Goal: Find specific page/section: Find specific page/section

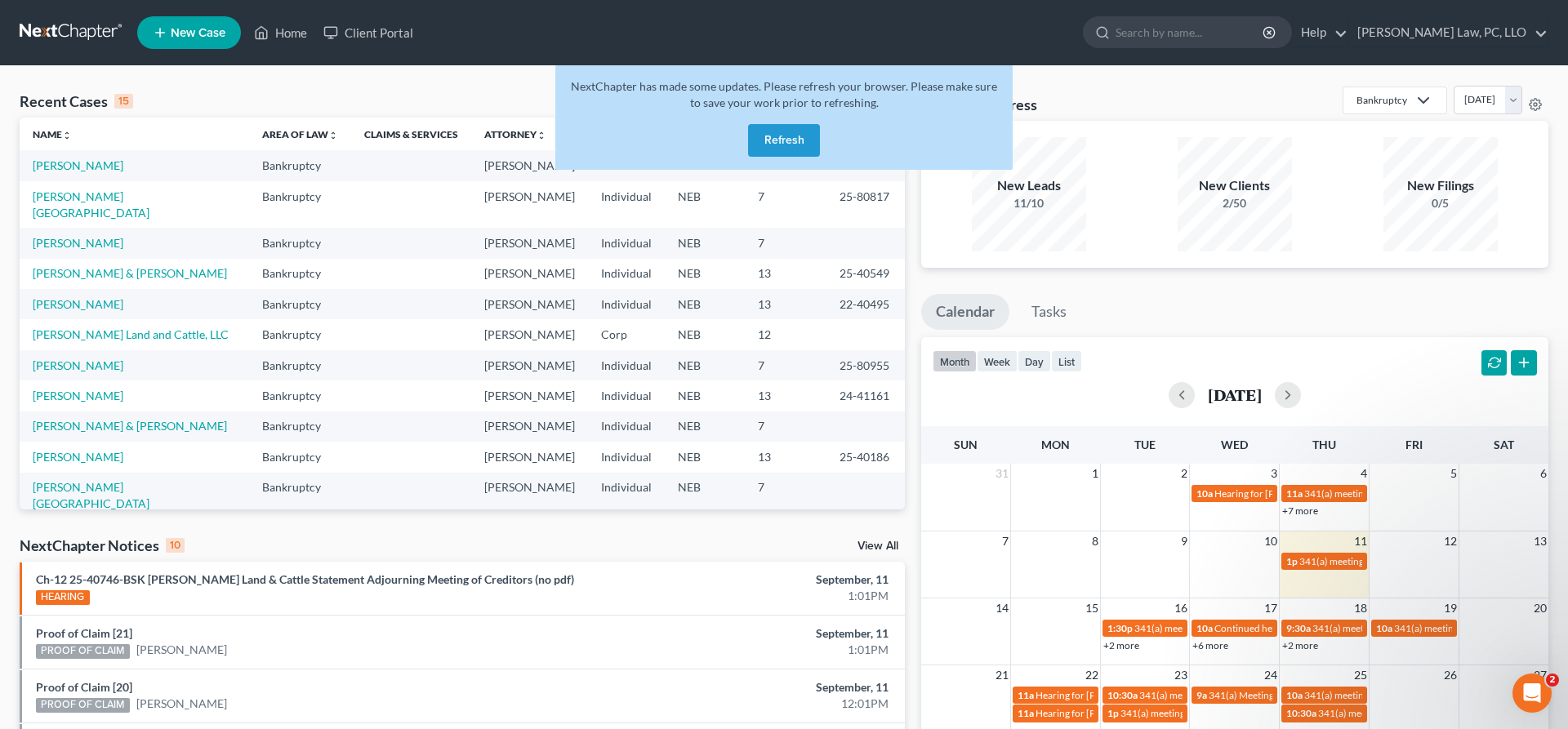
click at [800, 136] on button "Refresh" at bounding box center [784, 140] width 72 height 33
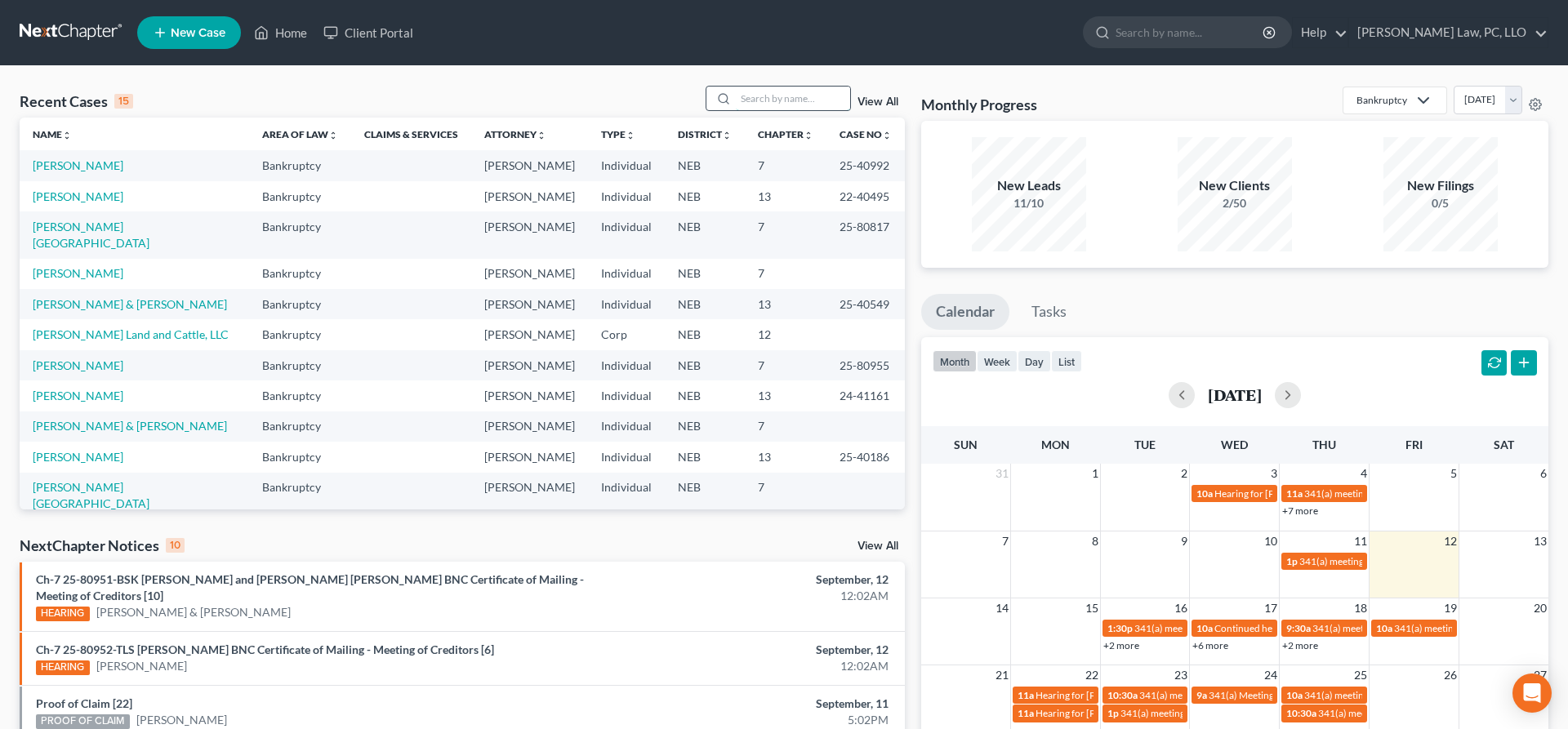
click at [780, 97] on input "search" at bounding box center [793, 97] width 114 height 23
type input "f"
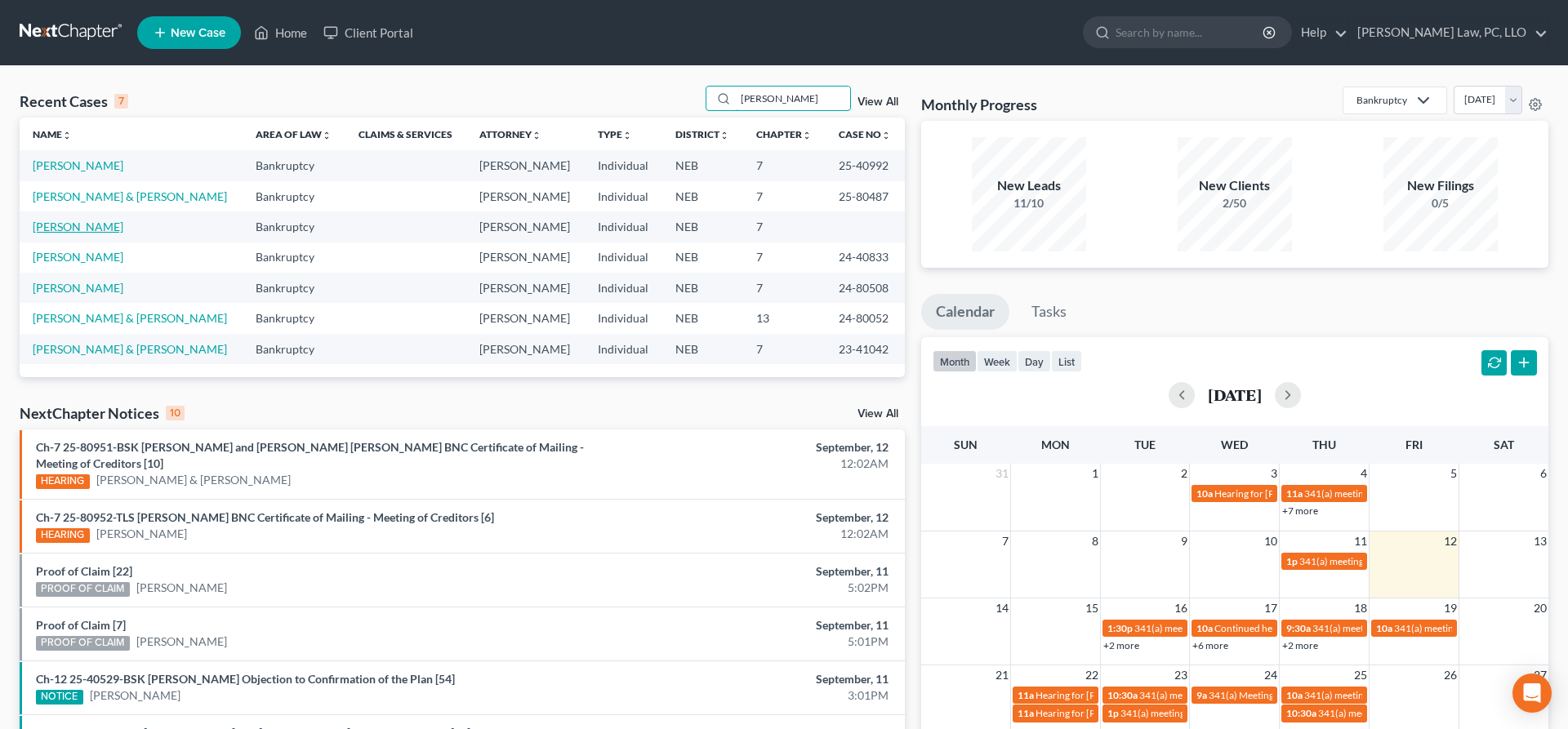
type input "[PERSON_NAME]"
click at [76, 231] on link "[PERSON_NAME]" at bounding box center [78, 226] width 91 height 14
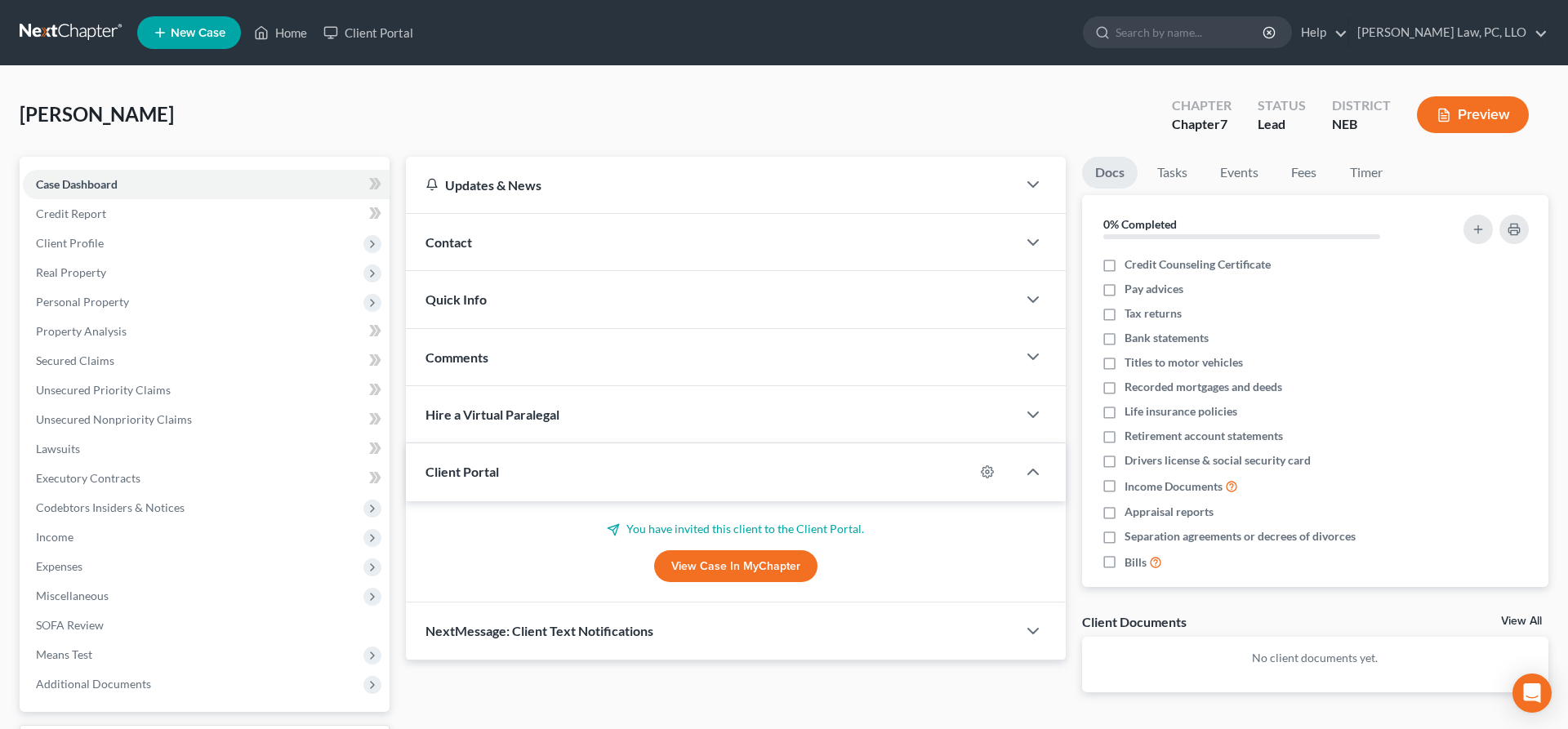
click at [846, 617] on div "NextMessage: Client Text Notifications" at bounding box center [711, 631] width 611 height 56
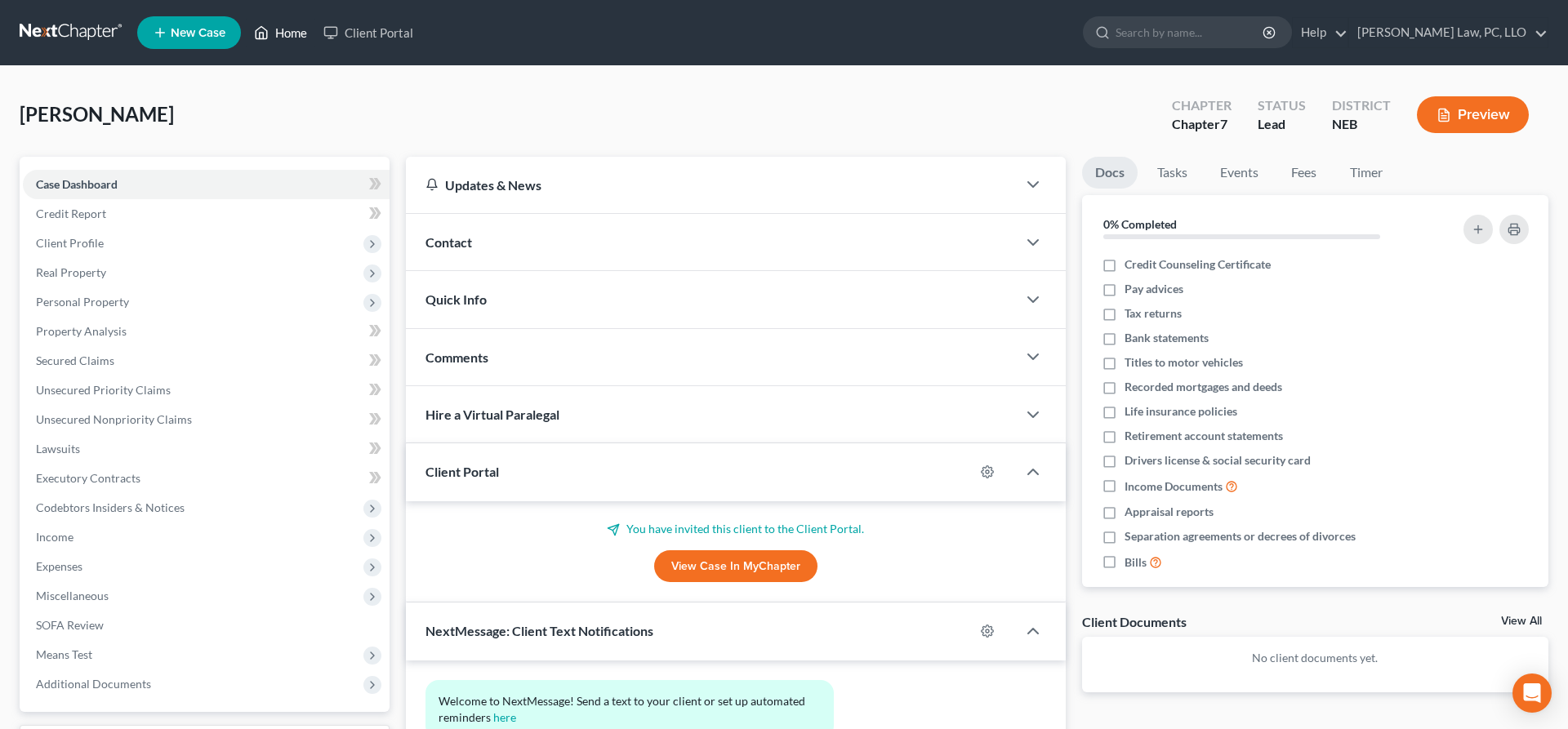
click at [279, 37] on link "Home" at bounding box center [280, 32] width 69 height 29
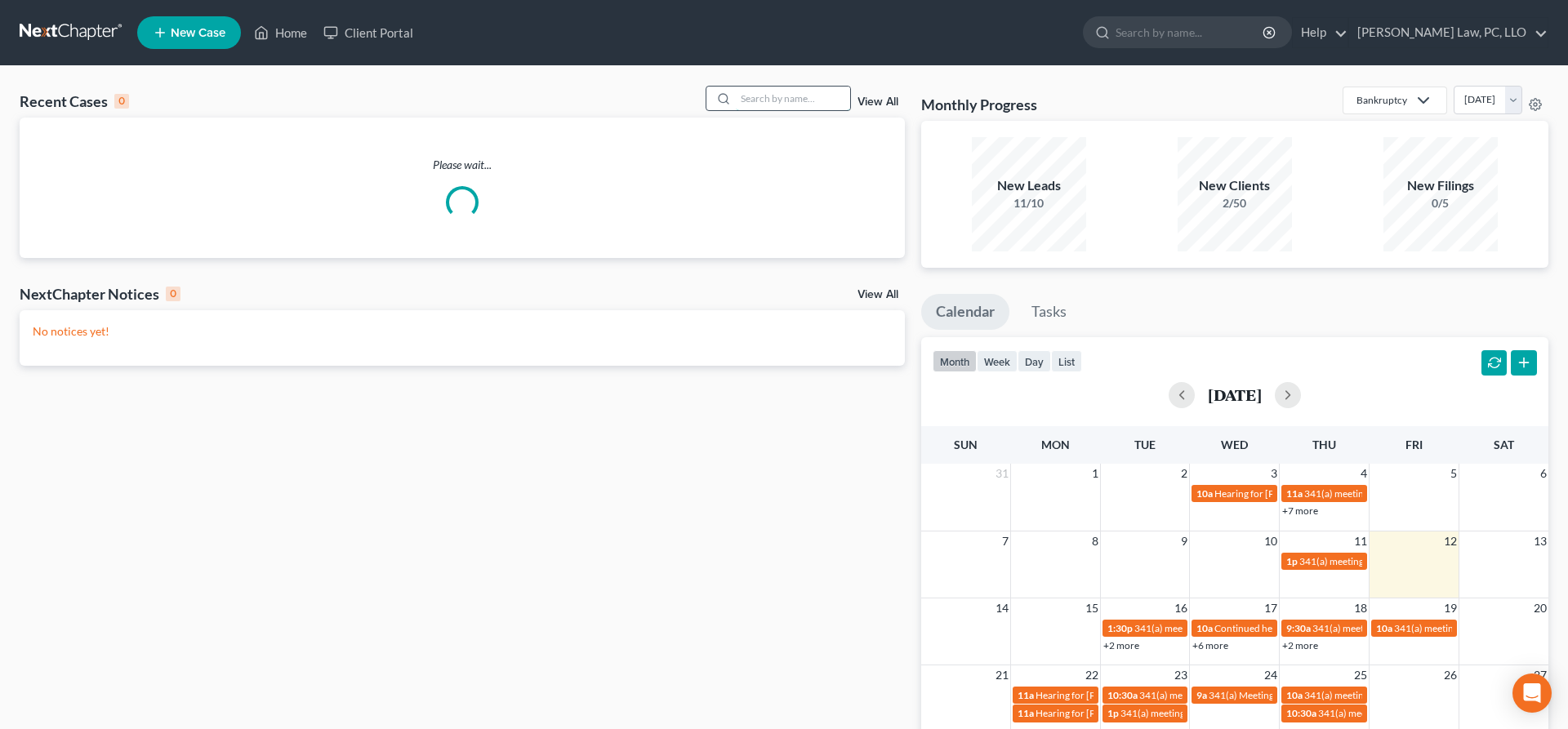
click at [792, 97] on input "search" at bounding box center [793, 97] width 114 height 23
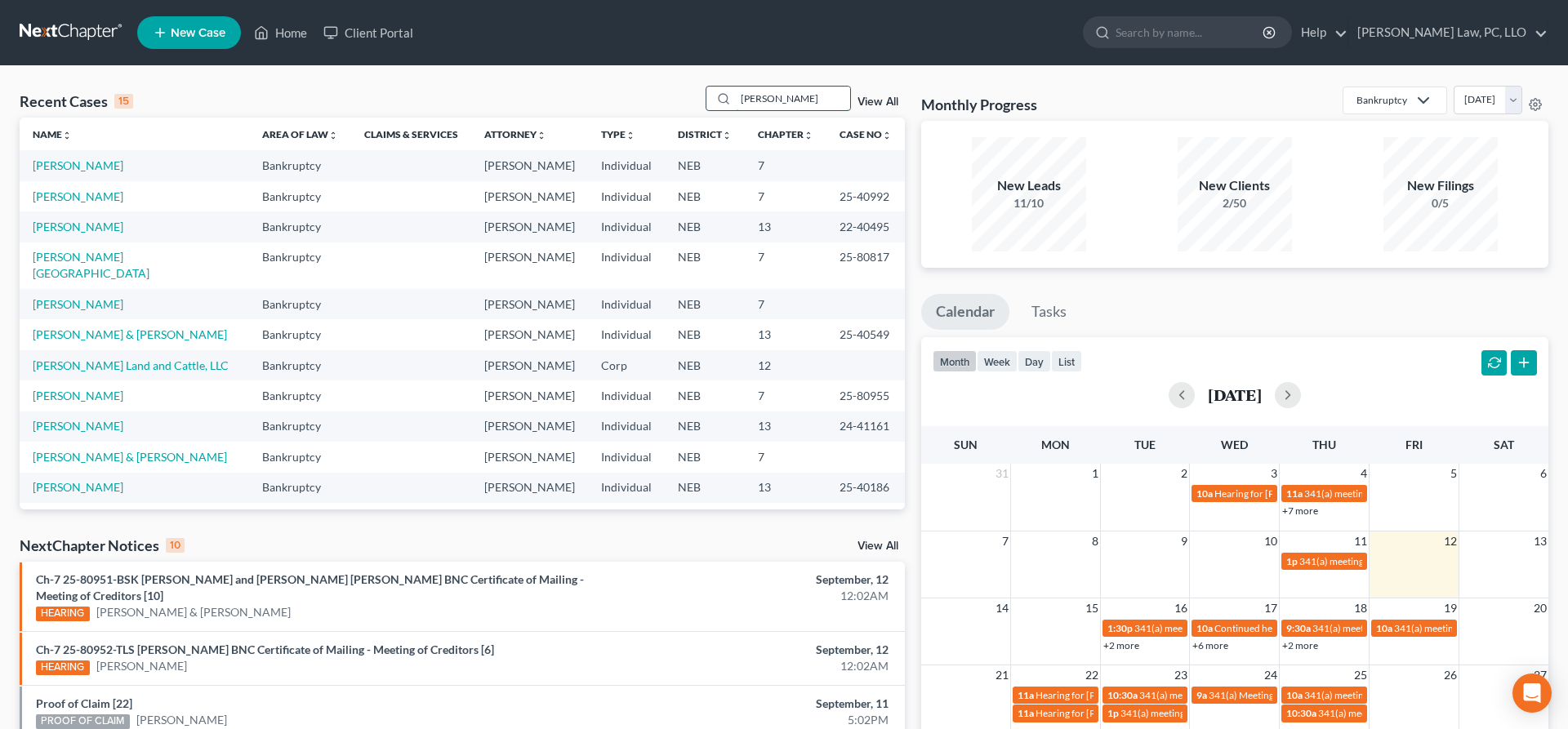
type input "markia"
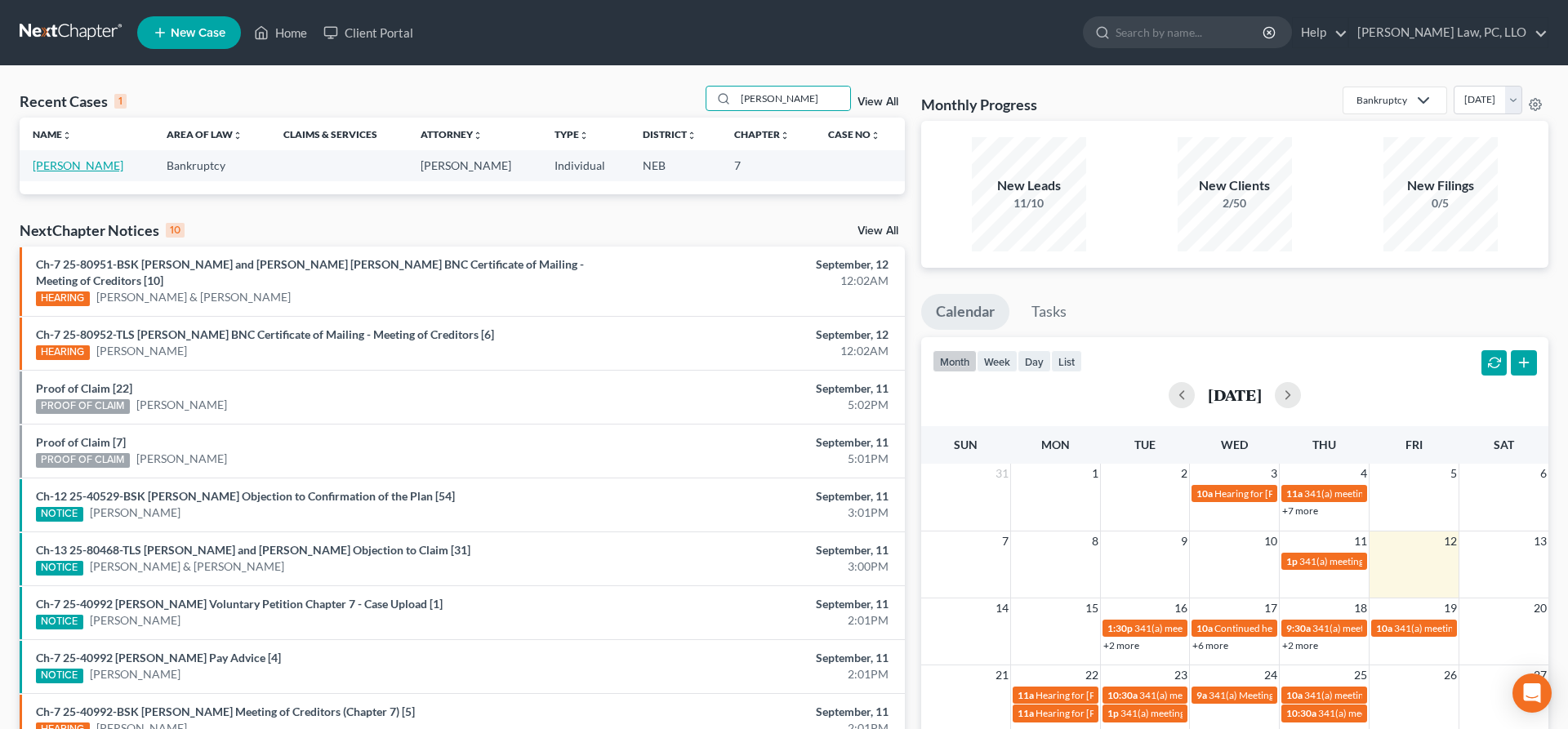
click at [68, 160] on link "Kelly, Markia" at bounding box center [78, 165] width 91 height 14
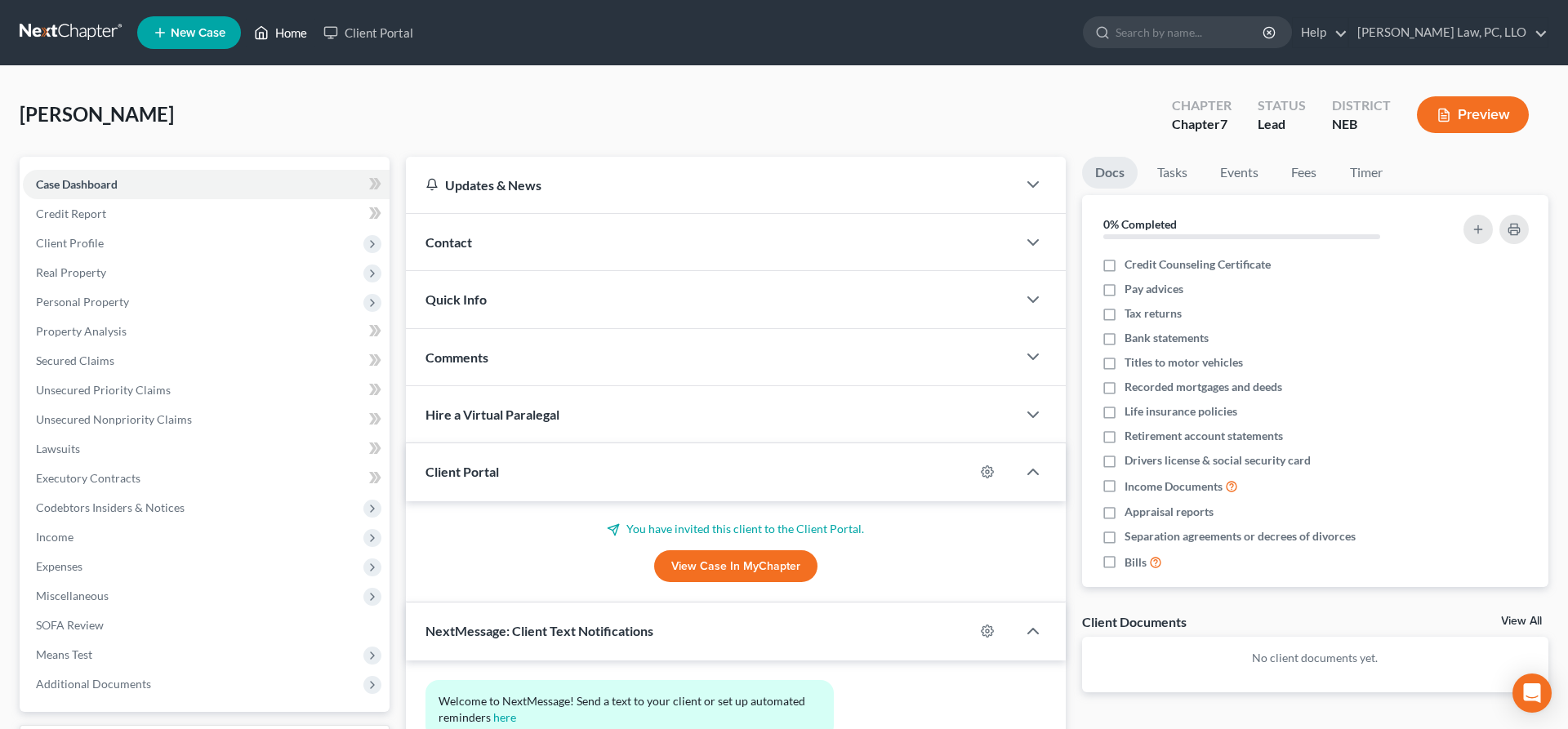
click at [272, 34] on link "Home" at bounding box center [280, 32] width 69 height 29
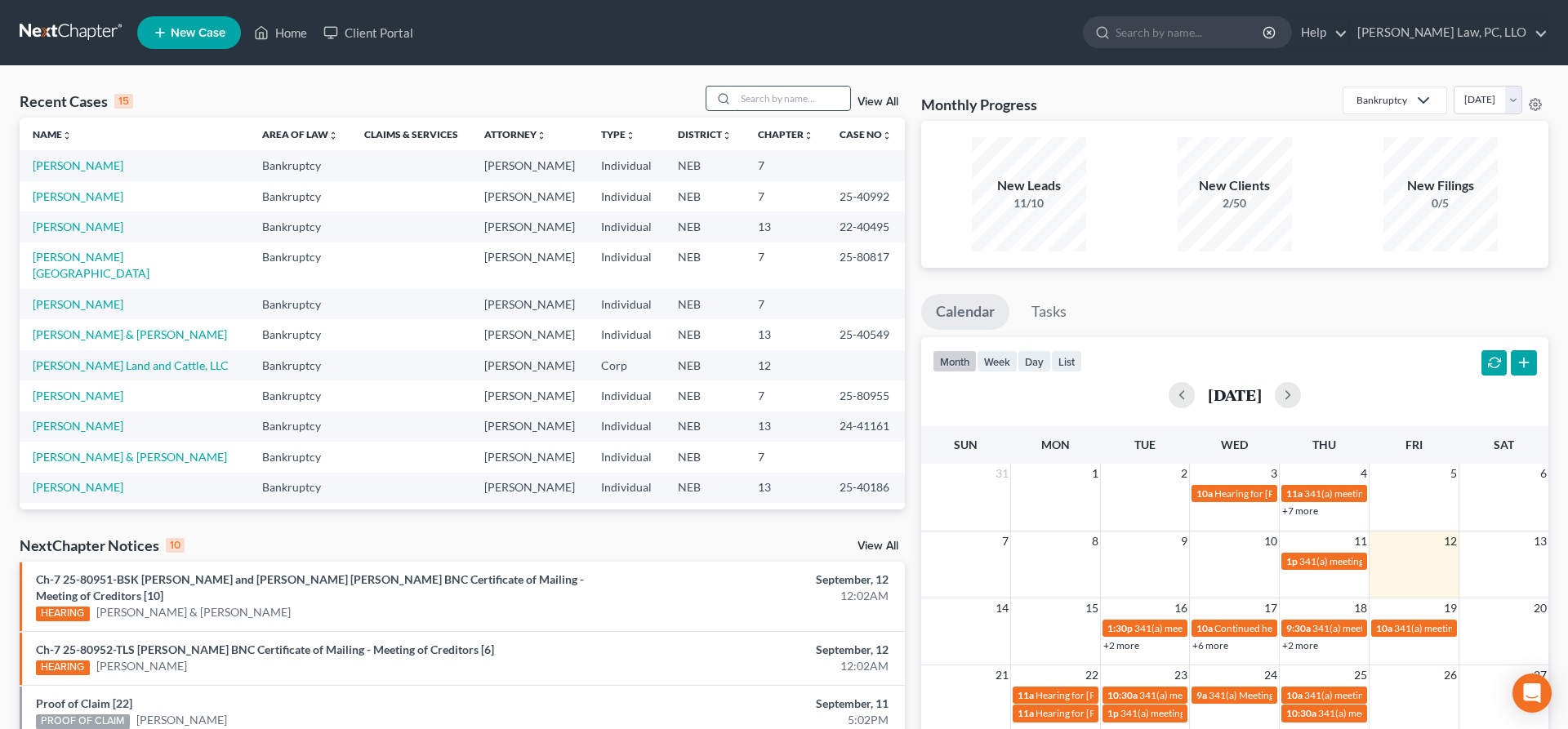
click at [792, 102] on input "search" at bounding box center [793, 97] width 114 height 23
type input "taylor"
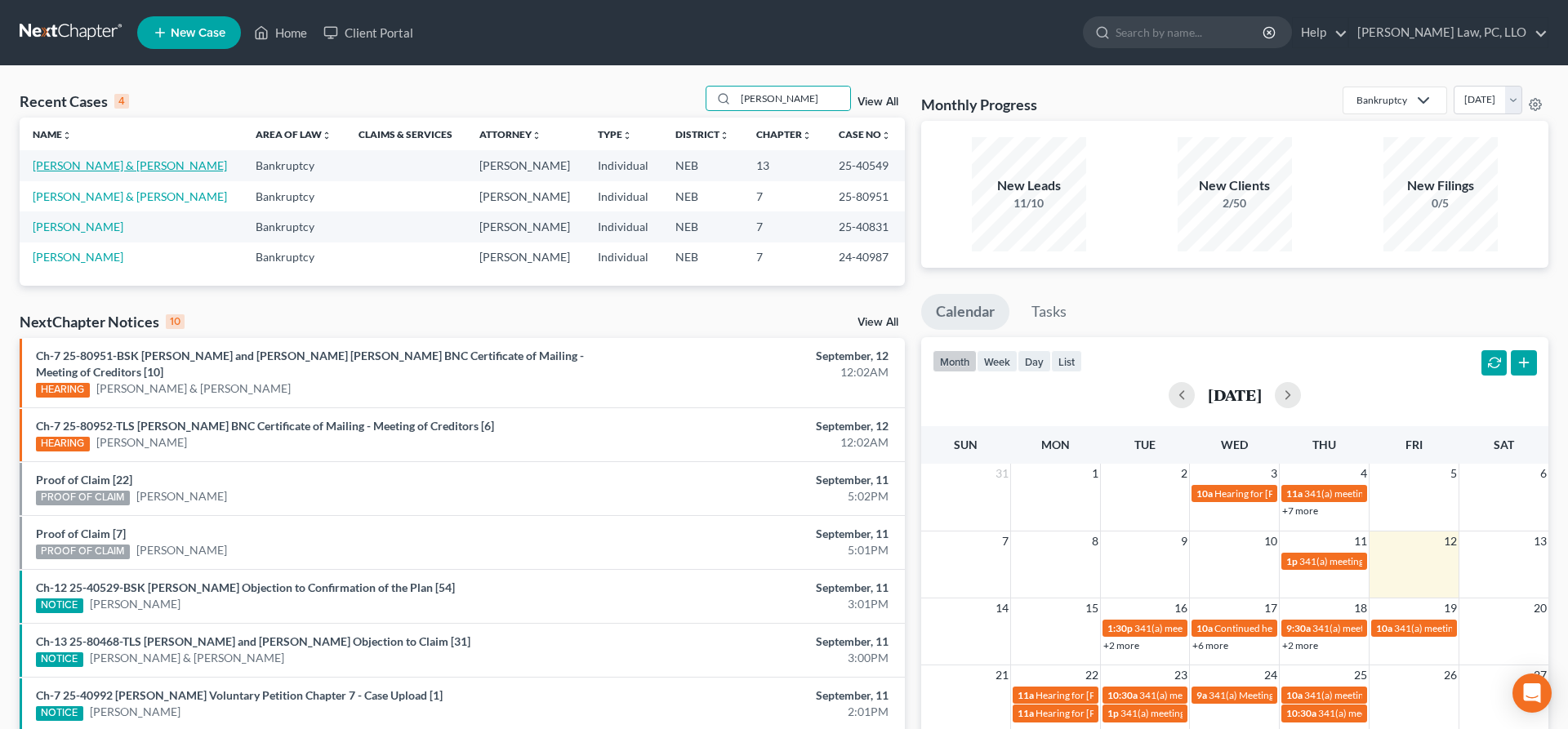
click at [119, 168] on link "[PERSON_NAME] & [PERSON_NAME]" at bounding box center [129, 165] width 194 height 14
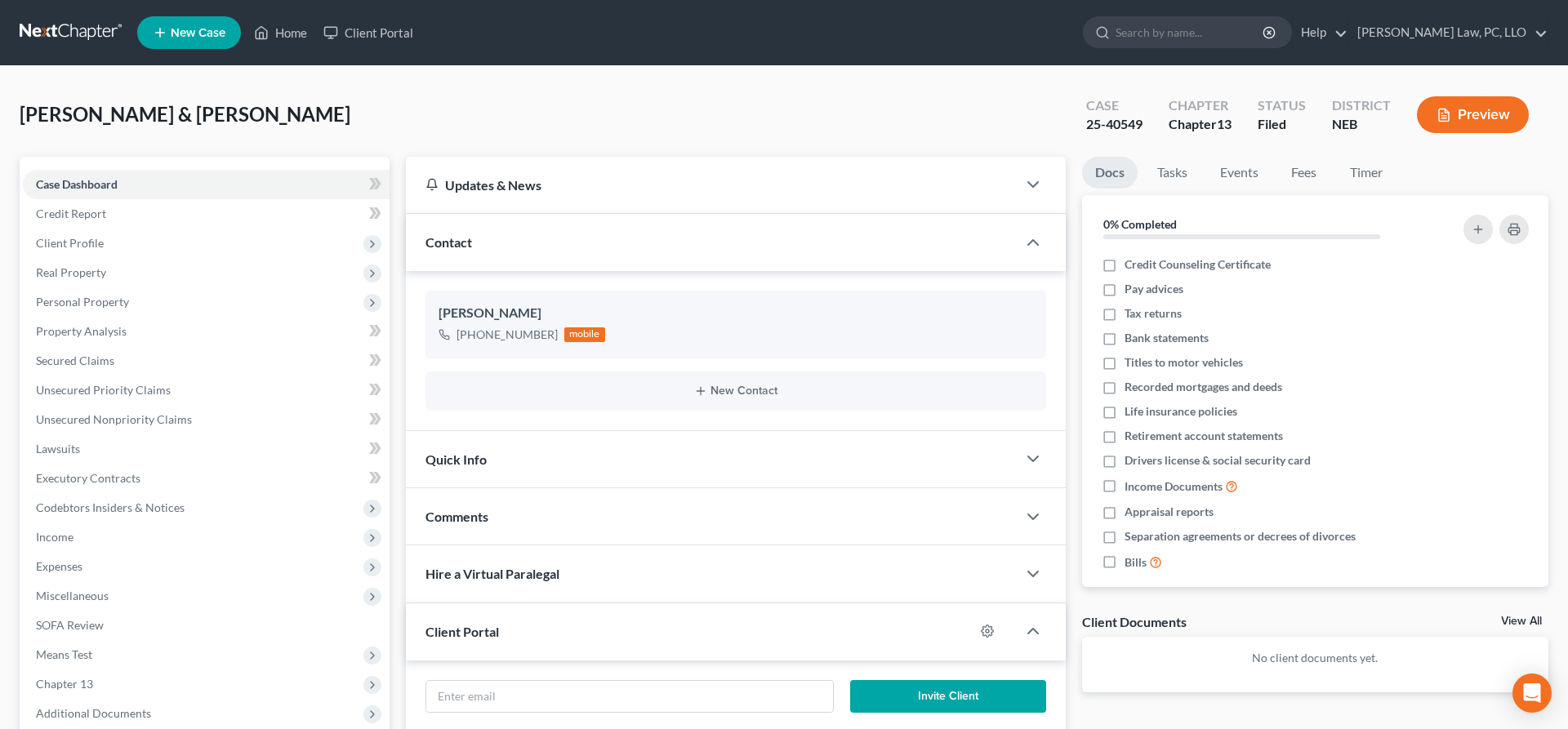
scroll to position [7, 0]
click at [130, 297] on span "Personal Property" at bounding box center [205, 302] width 366 height 29
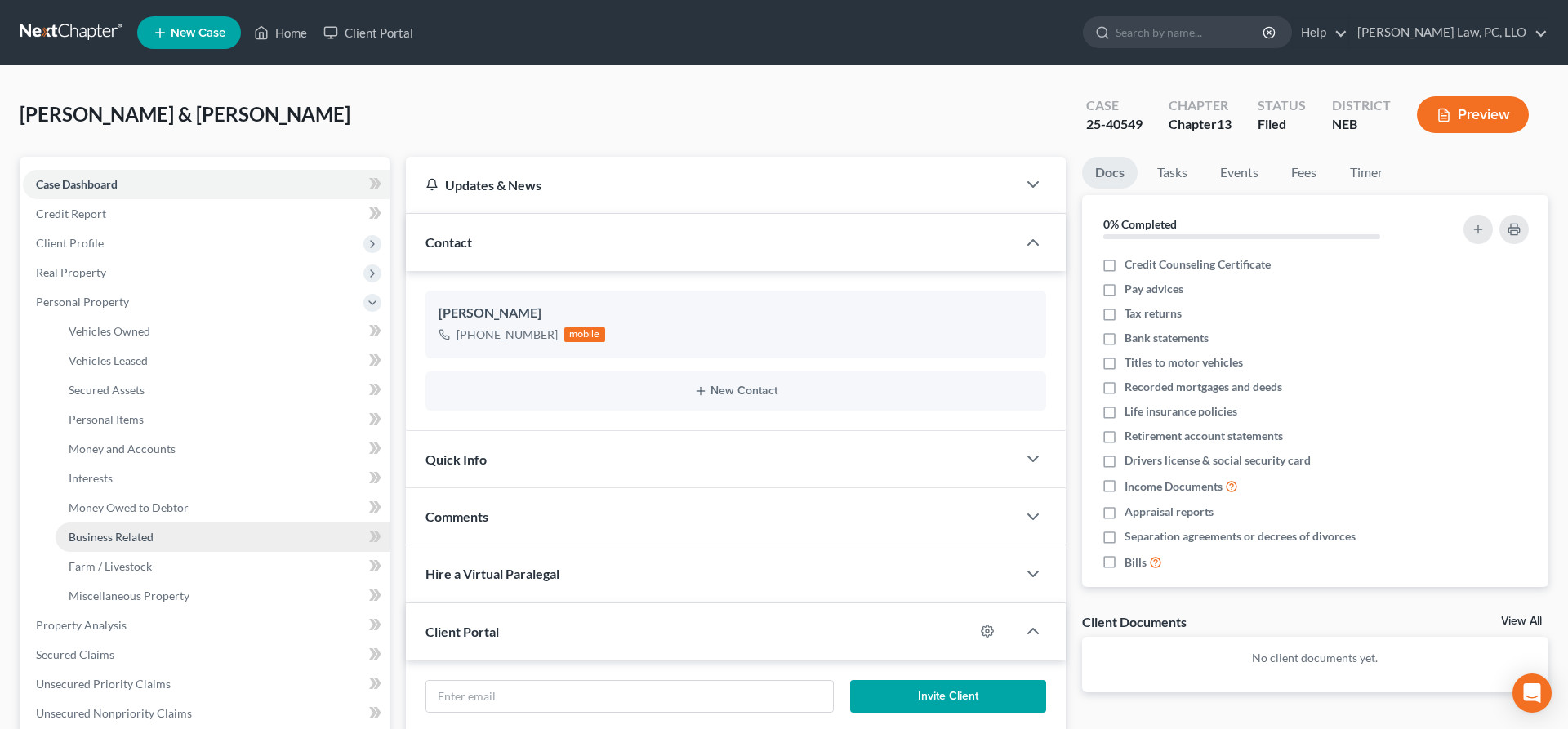
click at [132, 539] on span "Business Related" at bounding box center [111, 536] width 85 height 14
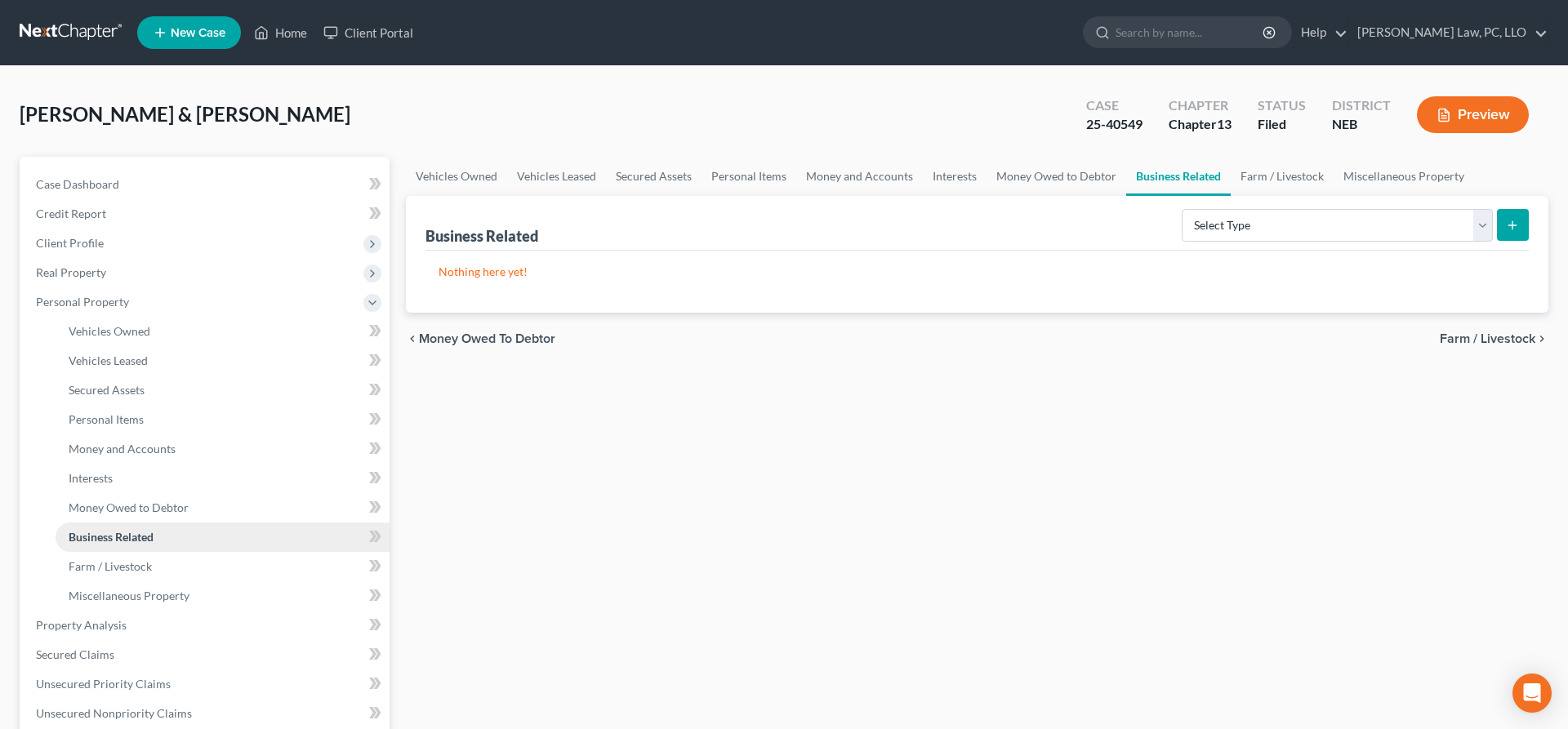
click at [149, 541] on span "Business Related" at bounding box center [111, 536] width 85 height 14
click at [119, 333] on span "Vehicles Owned" at bounding box center [109, 331] width 82 height 14
